Goal: Entertainment & Leisure: Browse casually

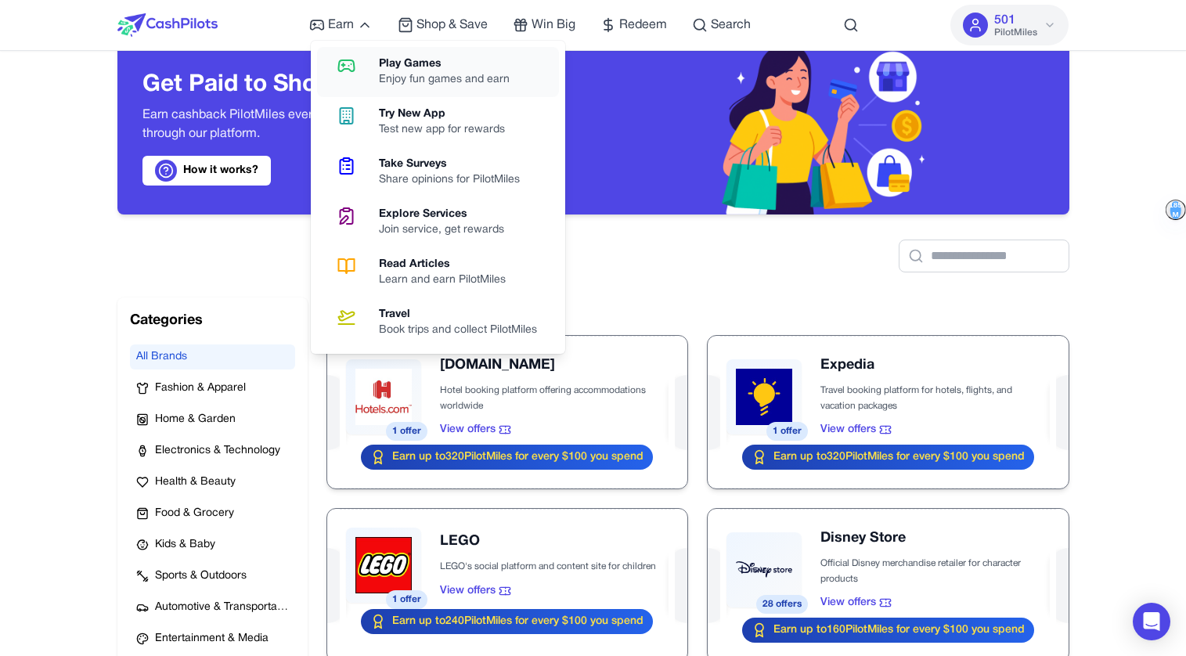
click at [404, 70] on div "Play Games" at bounding box center [450, 64] width 143 height 16
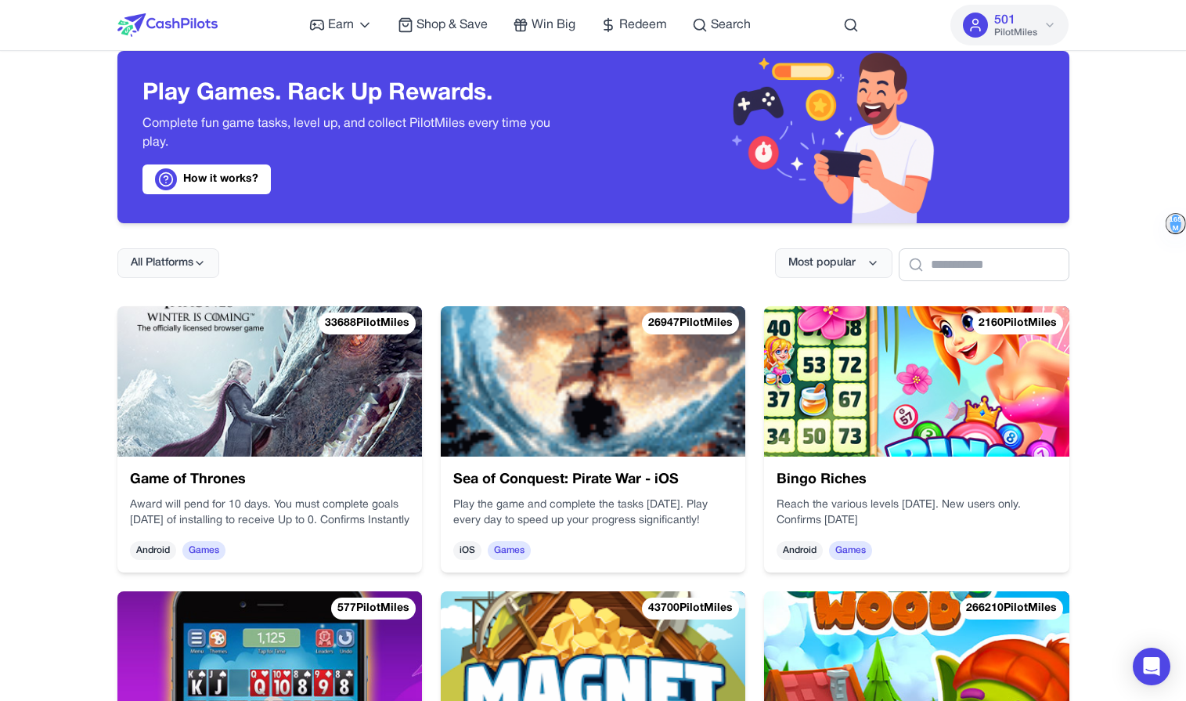
scroll to position [26, 0]
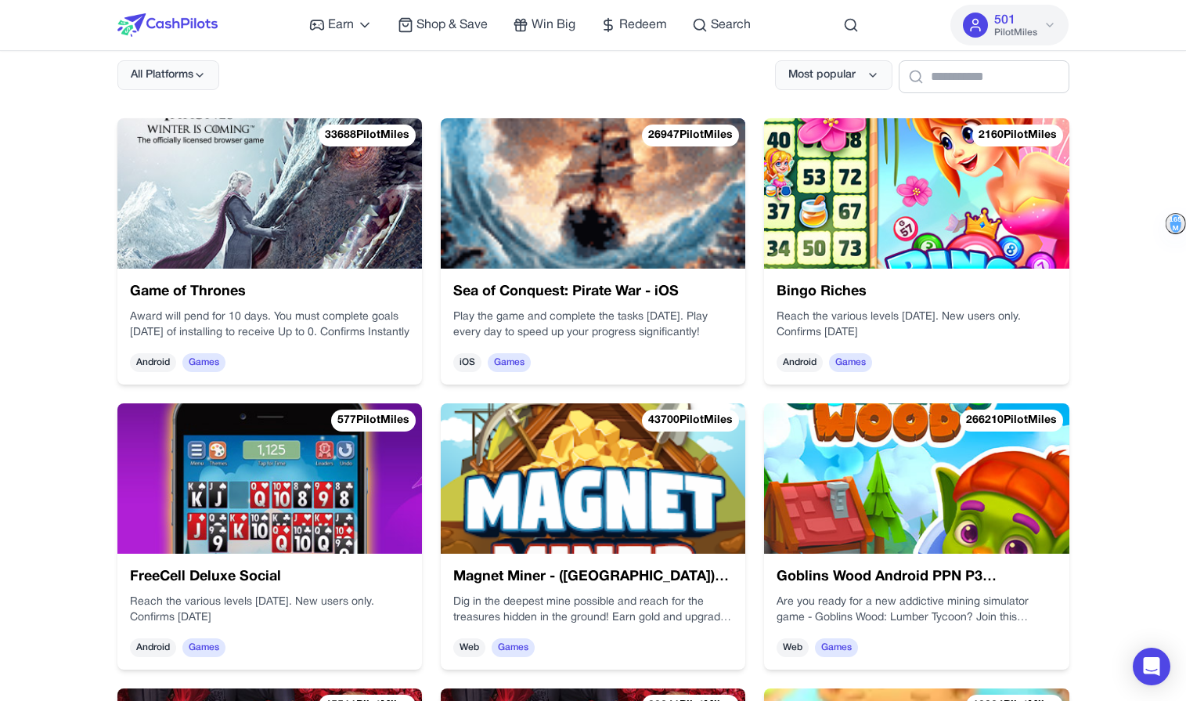
scroll to position [215, 0]
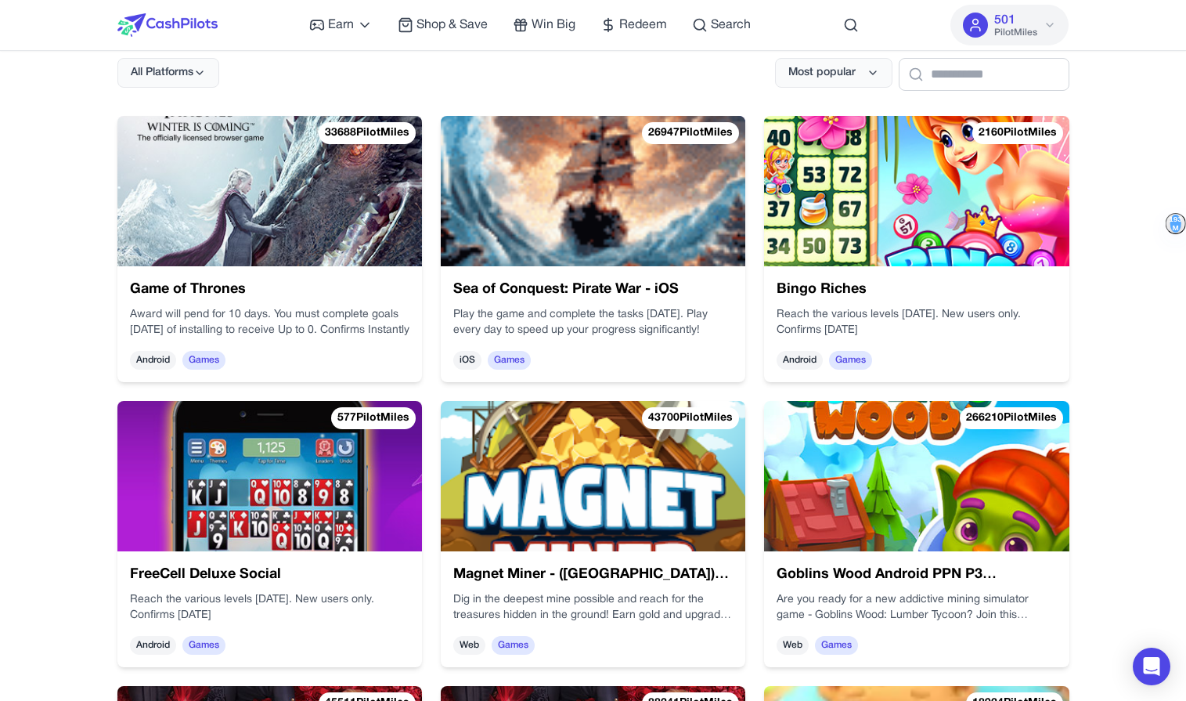
click at [637, 62] on div "All Platforms Most popular" at bounding box center [593, 62] width 952 height 58
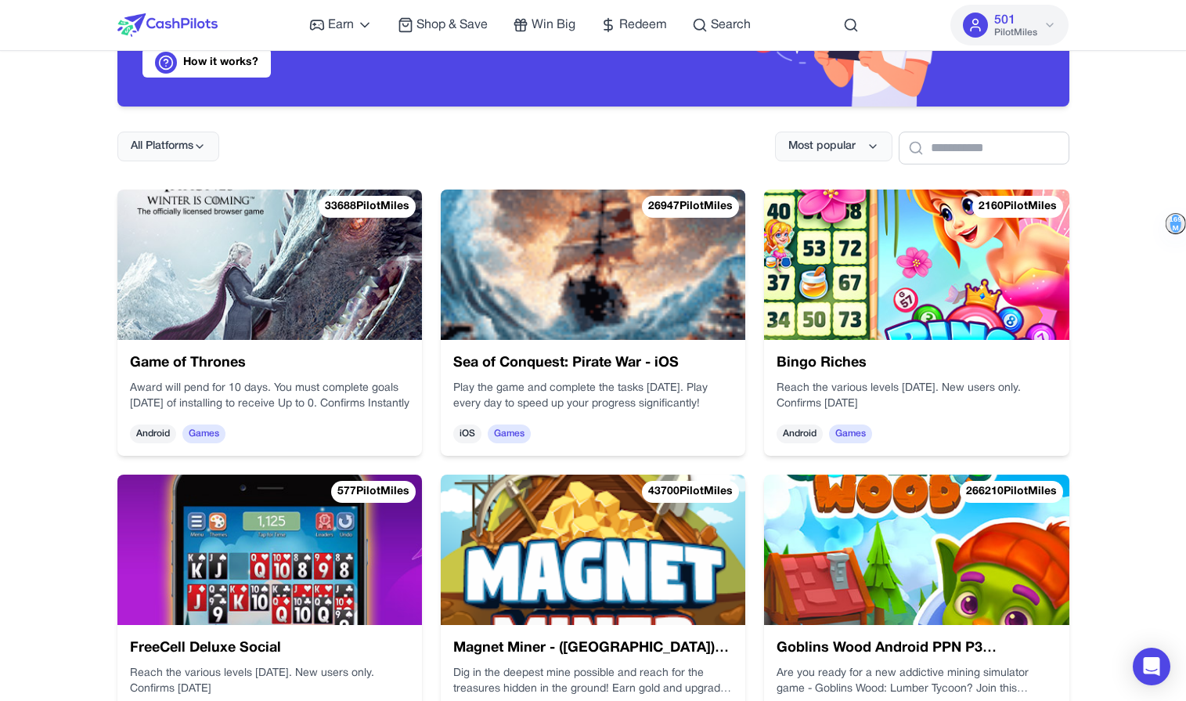
scroll to position [144, 0]
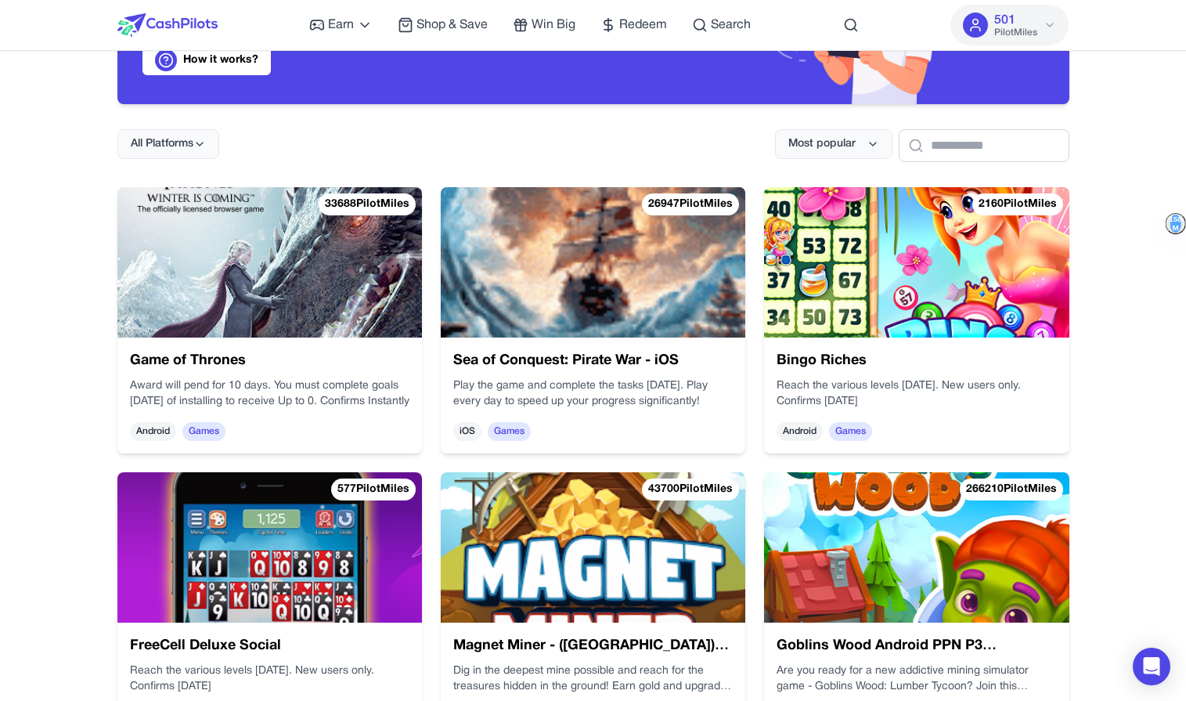
click at [444, 154] on div "All Platforms Most popular" at bounding box center [593, 133] width 952 height 58
click at [723, 221] on img at bounding box center [882, 278] width 319 height 182
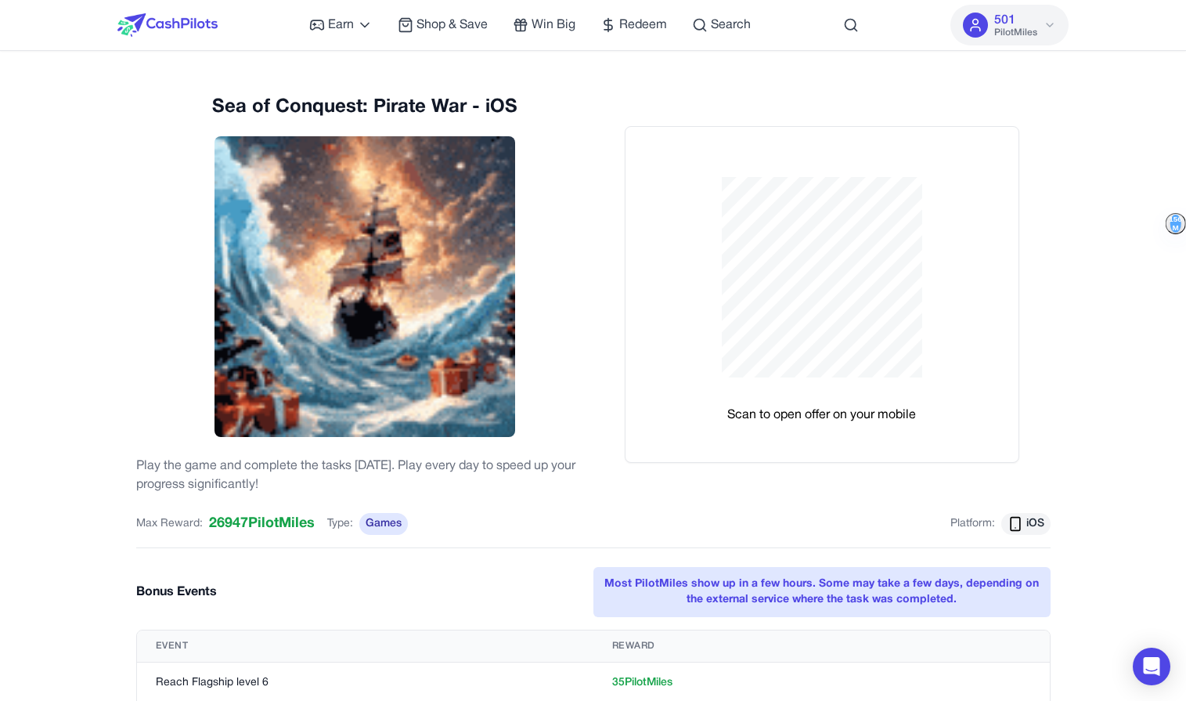
click at [568, 153] on div "Sea of Conquest: Pirate War - iOS Play the game and complete the tasks [DATE]. …" at bounding box center [364, 294] width 457 height 399
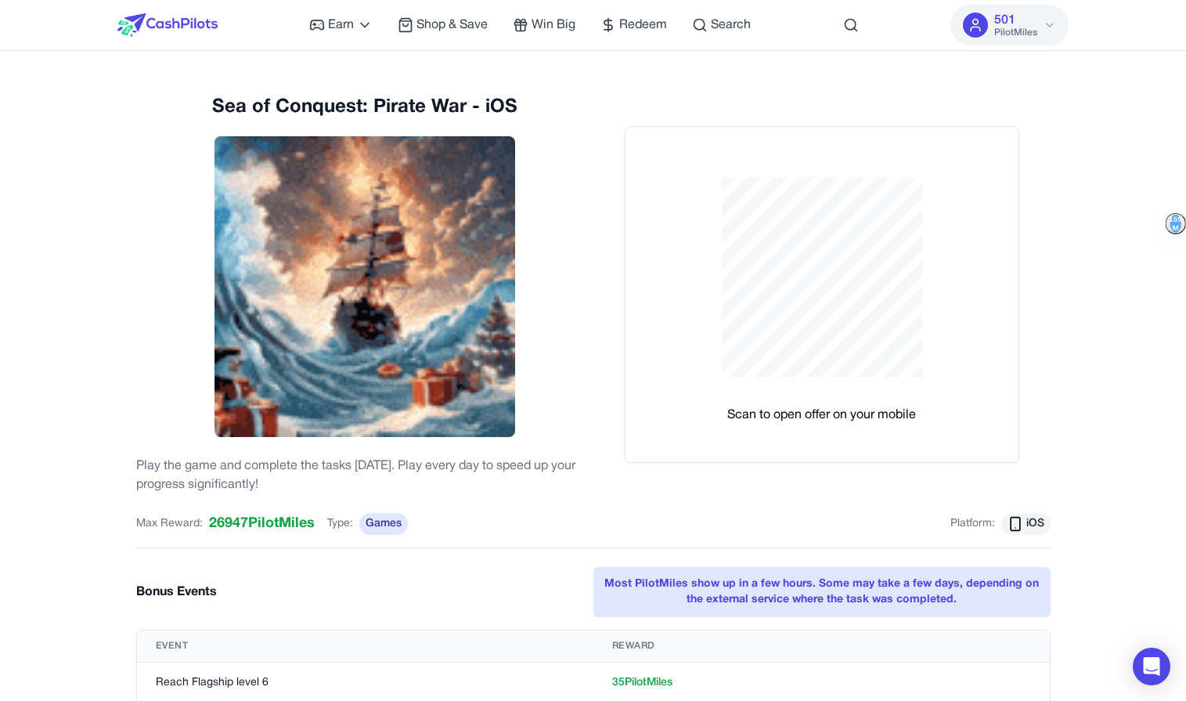
click at [544, 225] on div "Sea of Conquest: Pirate War - iOS Play the game and complete the tasks [DATE]. …" at bounding box center [364, 294] width 457 height 399
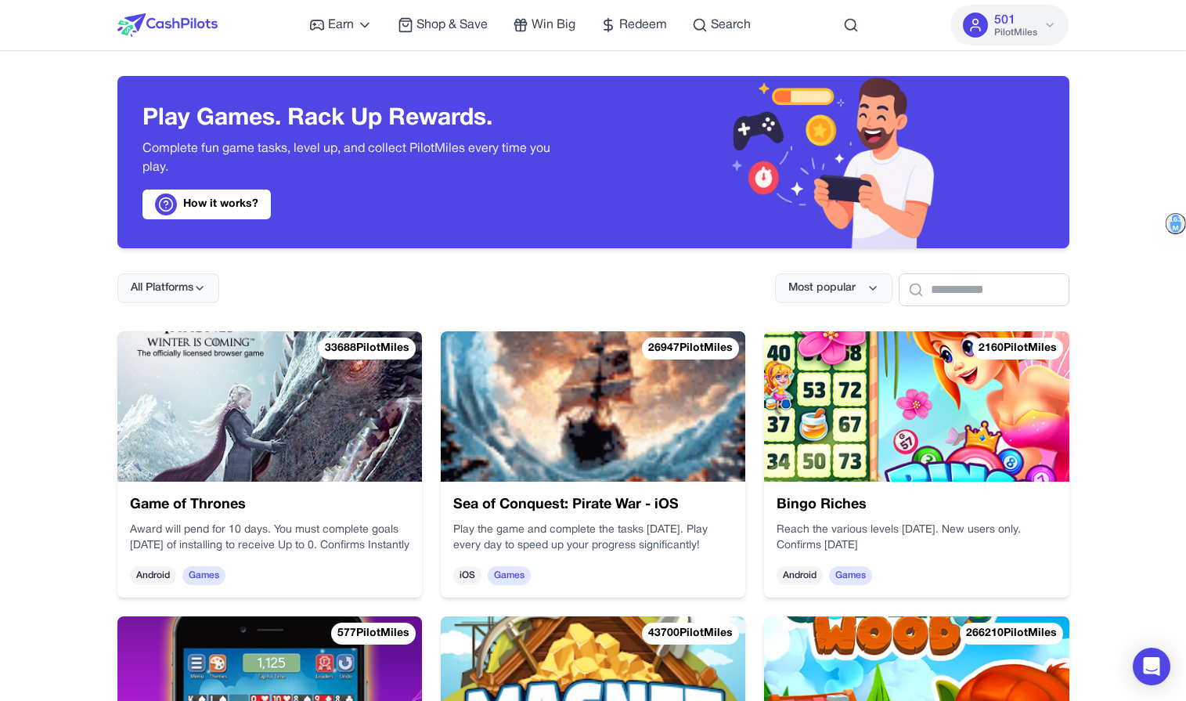
click at [207, 519] on div "Game of Thrones Award will pend for 10 days. You must complete goals [DATE] of …" at bounding box center [269, 539] width 305 height 116
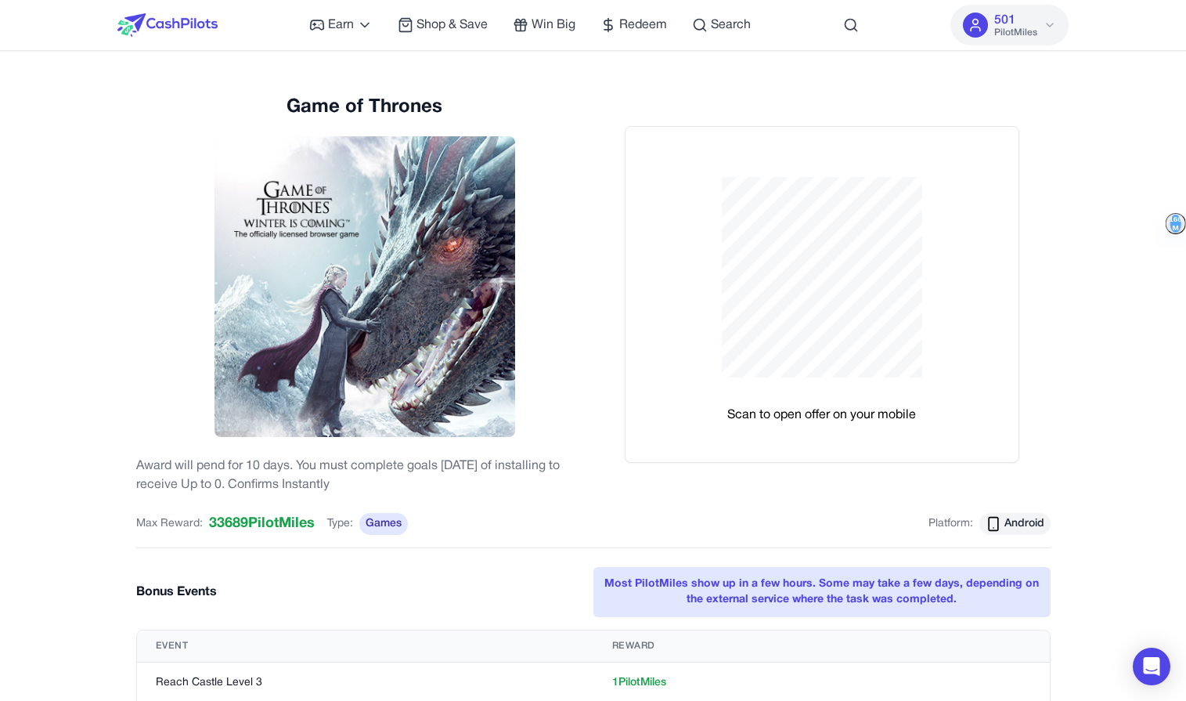
click at [597, 128] on div "Scan to open offer on your mobile" at bounding box center [821, 294] width 457 height 337
click at [709, 540] on div "Max Reward: 33689 PilotMiles Type: Games Platform: Android" at bounding box center [593, 530] width 914 height 35
